Goal: Transaction & Acquisition: Purchase product/service

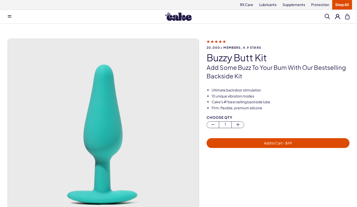
click at [175, 18] on img at bounding box center [178, 16] width 27 height 9
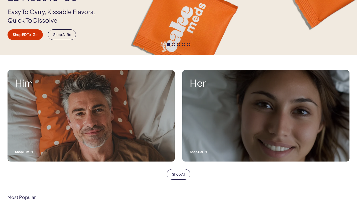
scroll to position [120, 0]
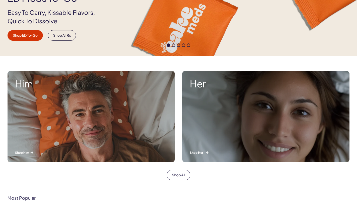
click at [242, 103] on div "Her Shop Her" at bounding box center [265, 116] width 167 height 91
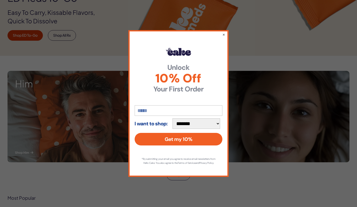
click at [220, 33] on div "**********" at bounding box center [178, 103] width 100 height 147
click at [224, 32] on button "×" at bounding box center [223, 34] width 3 height 6
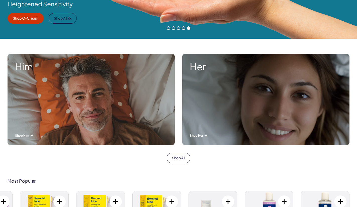
scroll to position [0, 0]
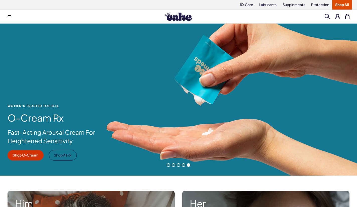
click at [342, 5] on link "Shop All" at bounding box center [342, 5] width 20 height 10
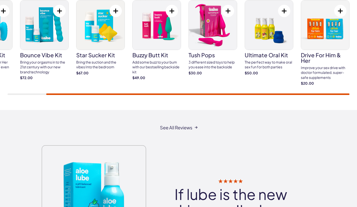
scroll to position [914, 0]
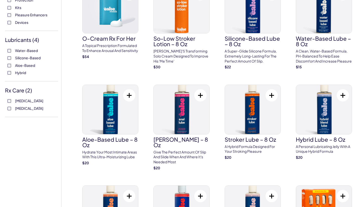
scroll to position [152, 0]
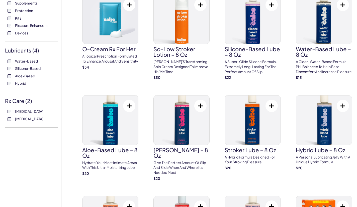
click at [25, 34] on span "Devices" at bounding box center [21, 33] width 13 height 7
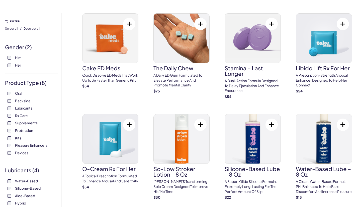
click at [11, 91] on div "Product Type ( 8 ) Oral Backside Lubricants Rx Care Supplements Protection Kits…" at bounding box center [31, 120] width 53 height 82
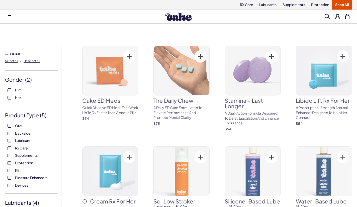
click at [9, 157] on label "Supplements" at bounding box center [32, 155] width 48 height 5
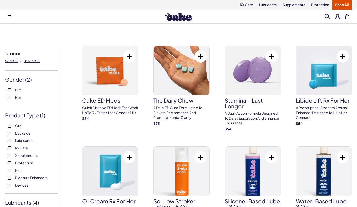
click at [342, 5] on link "Shop All" at bounding box center [342, 5] width 20 height 10
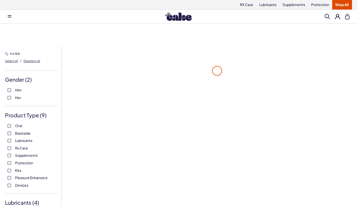
click at [328, 17] on span at bounding box center [327, 16] width 5 height 5
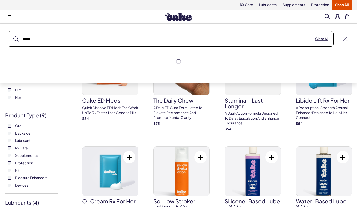
type input "*****"
click at [13, 36] on button "submit" at bounding box center [15, 38] width 5 height 5
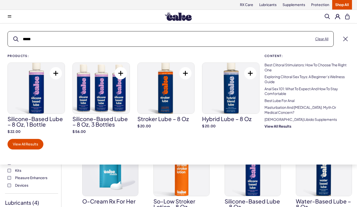
click at [13, 36] on button "submit" at bounding box center [15, 38] width 5 height 5
click at [29, 139] on div "Products: Silicone-Based Lube – 8 oz, 1 bottle $ 22.00 Silicone-Based Lube – 8 …" at bounding box center [136, 101] width 257 height 95
click at [29, 142] on link "View All Results" at bounding box center [26, 144] width 36 height 11
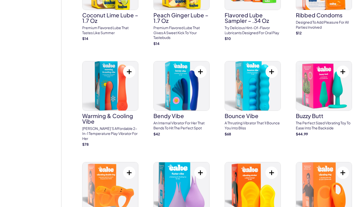
scroll to position [478, 0]
